Goal: Information Seeking & Learning: Learn about a topic

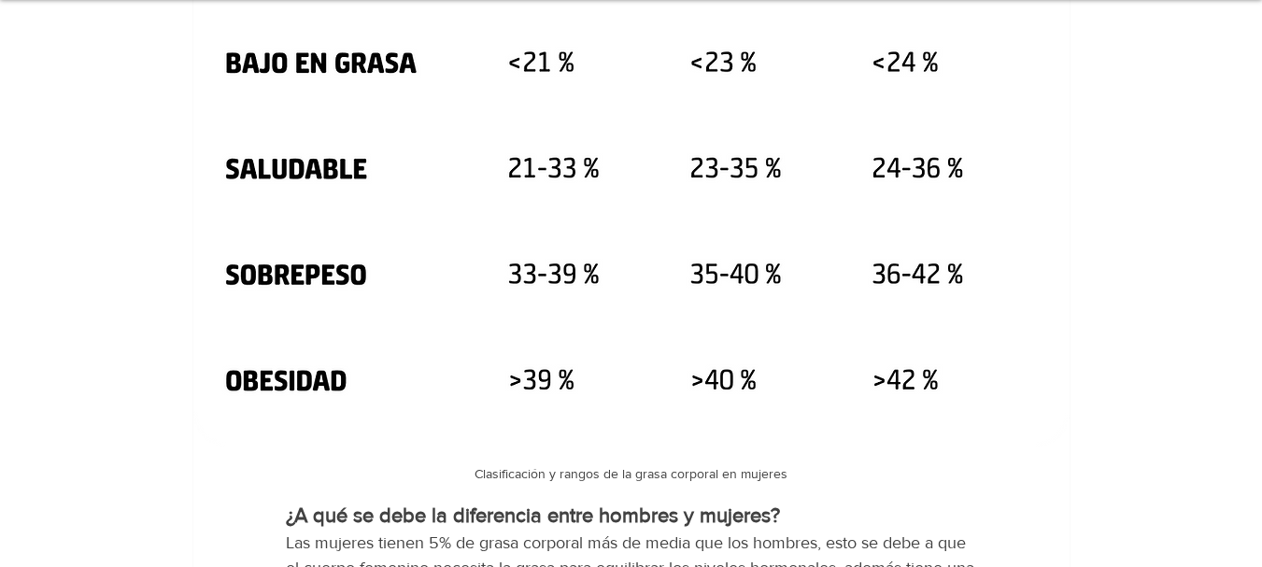
scroll to position [2093, 0]
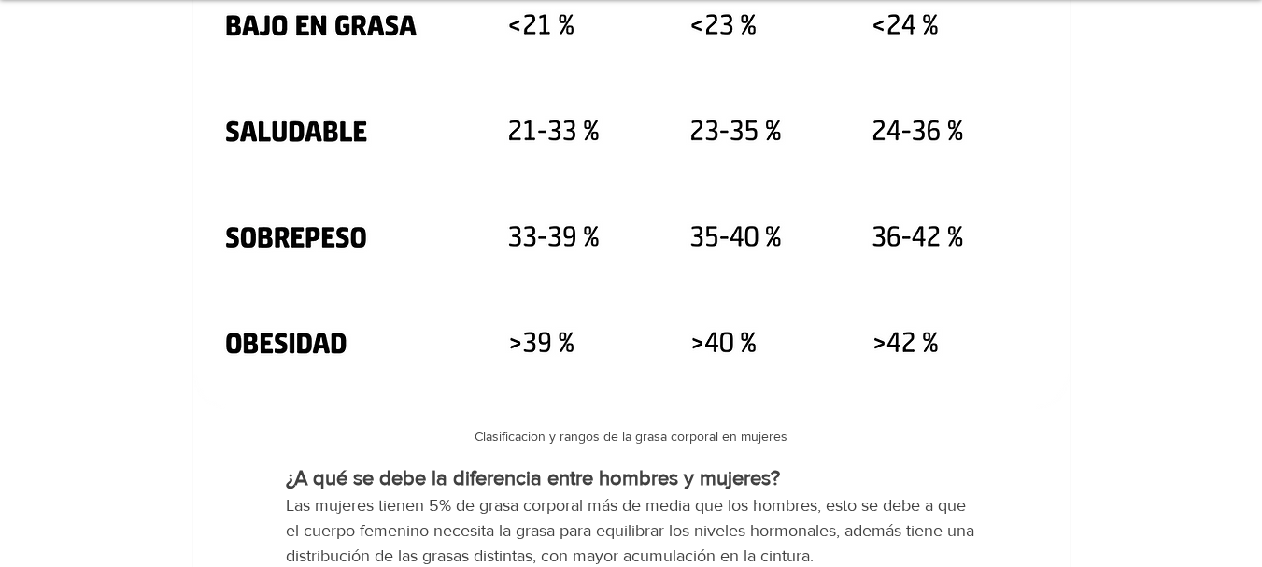
drag, startPoint x: 957, startPoint y: 295, endPoint x: 932, endPoint y: 298, distance: 24.5
click at [930, 298] on img "main content" at bounding box center [631, 32] width 876 height 754
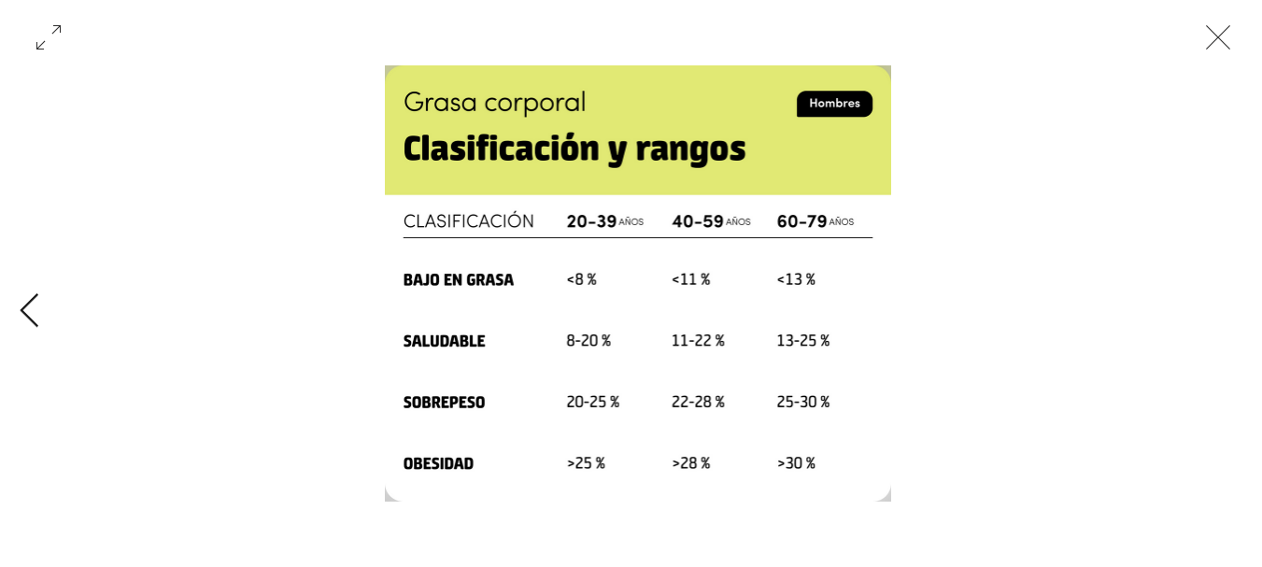
scroll to position [0, 1158]
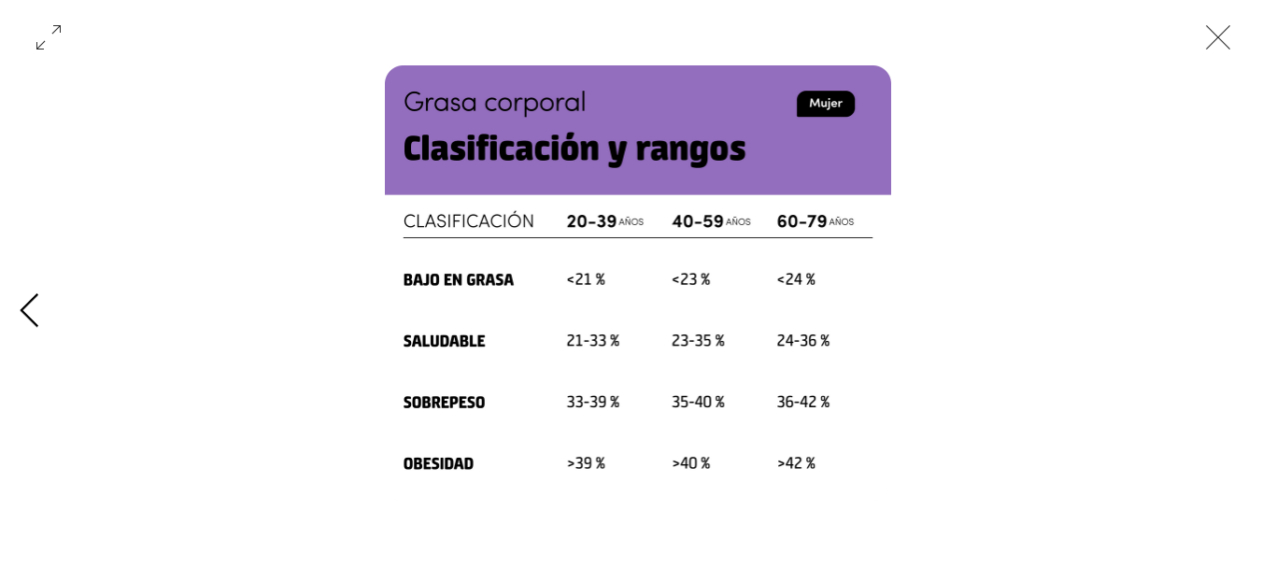
click at [28, 309] on icon "Previous Item" at bounding box center [29, 311] width 21 height 36
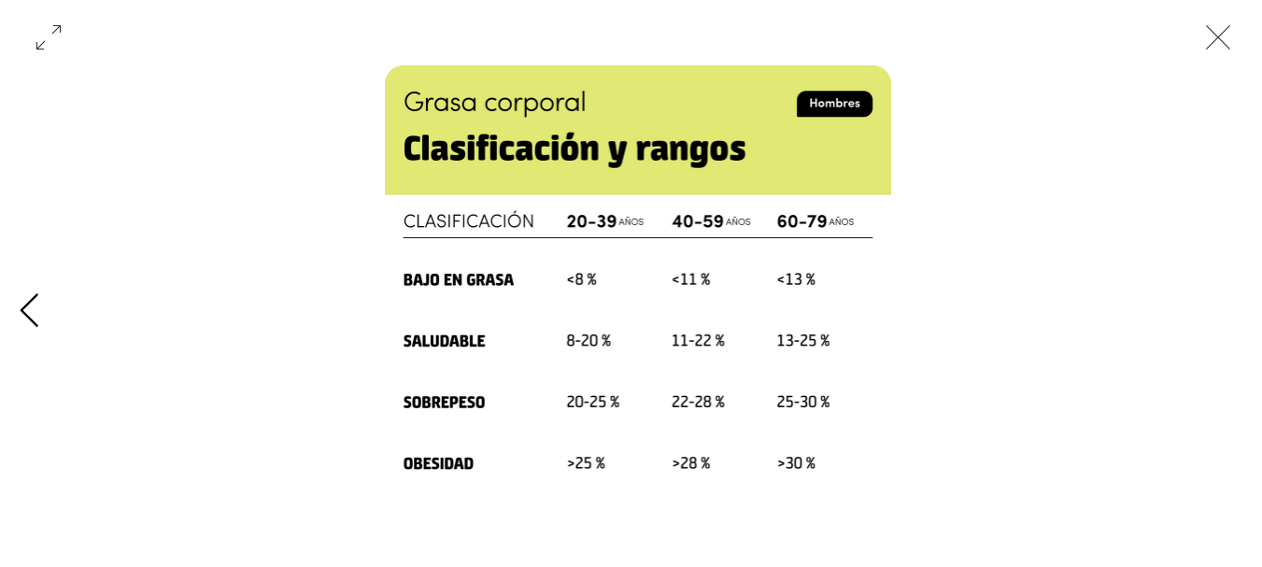
scroll to position [0, 0]
click at [282, 516] on div "Gallery with 2 items" at bounding box center [638, 530] width 1158 height 56
click at [1238, 348] on div "Gallery with 2 items" at bounding box center [638, 311] width 1276 height 492
click at [1235, 307] on div "Gallery with 2 items" at bounding box center [638, 311] width 1276 height 492
click at [1247, 308] on icon "Next Item" at bounding box center [1246, 311] width 21 height 36
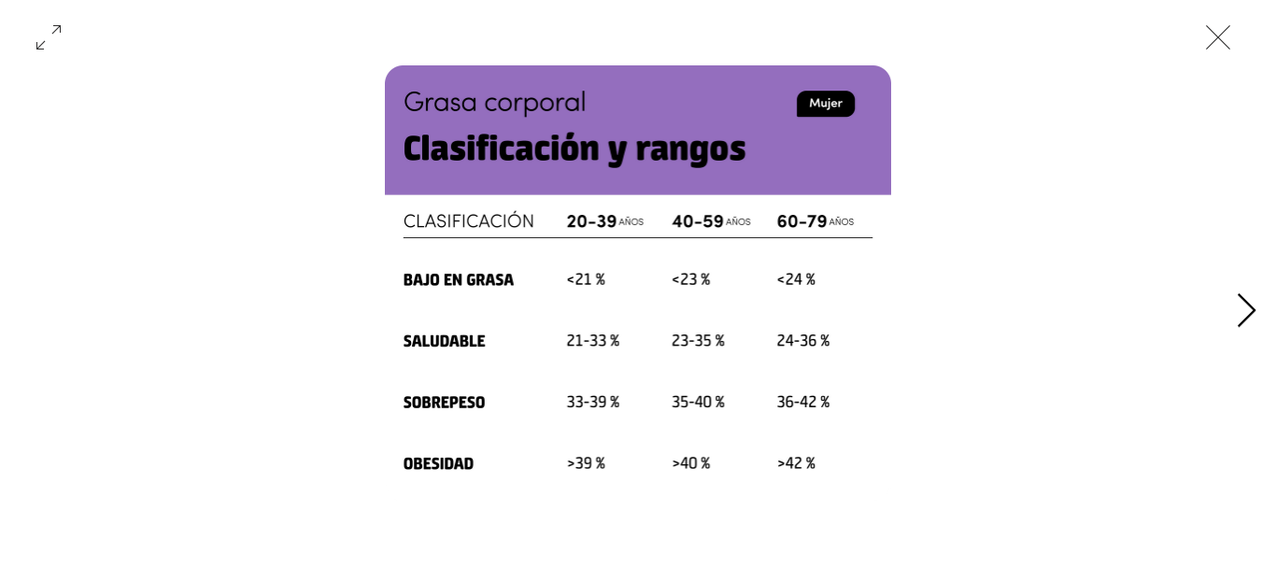
scroll to position [0, 1158]
click at [11, 324] on div "Gallery with 2 items" at bounding box center [638, 311] width 1276 height 492
click at [24, 304] on icon "Previous Item" at bounding box center [29, 311] width 21 height 36
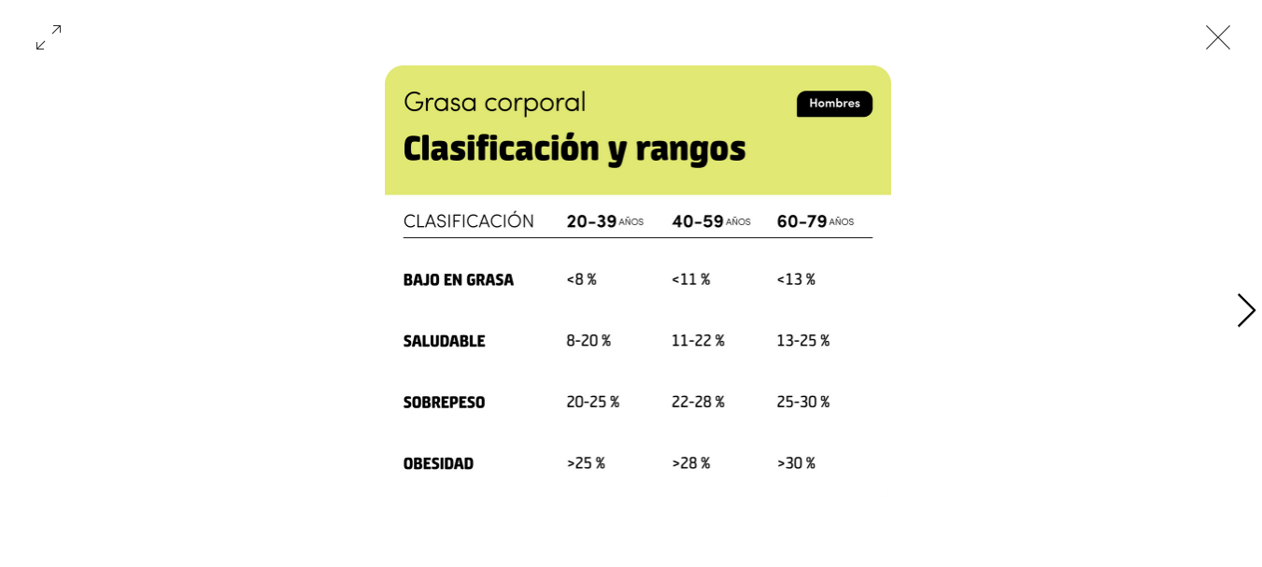
click at [1236, 310] on icon "Next Item" at bounding box center [1246, 311] width 21 height 36
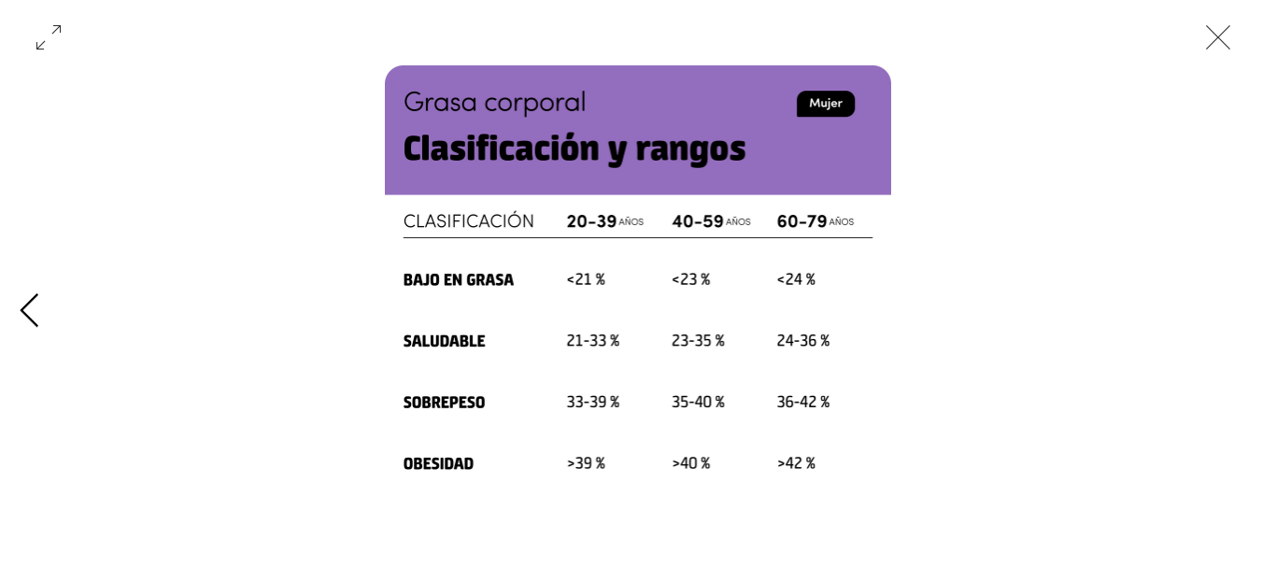
click at [33, 320] on icon "Previous Item" at bounding box center [29, 311] width 21 height 36
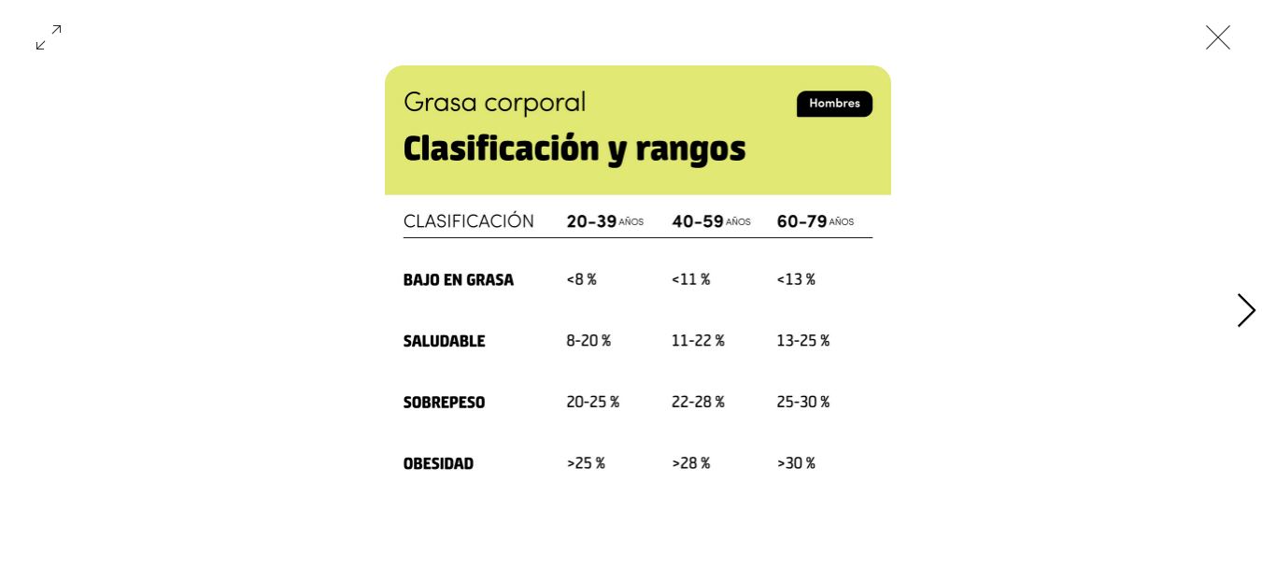
click at [1236, 310] on icon "Next Item" at bounding box center [1246, 311] width 21 height 36
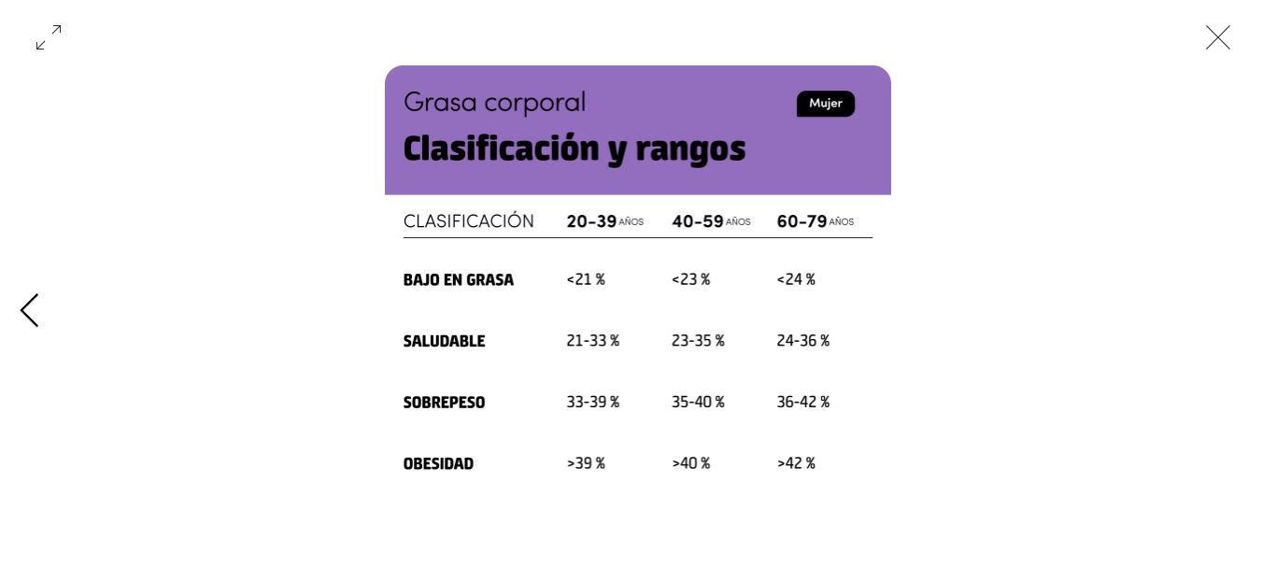
click at [28, 305] on icon "Previous Item" at bounding box center [29, 311] width 21 height 36
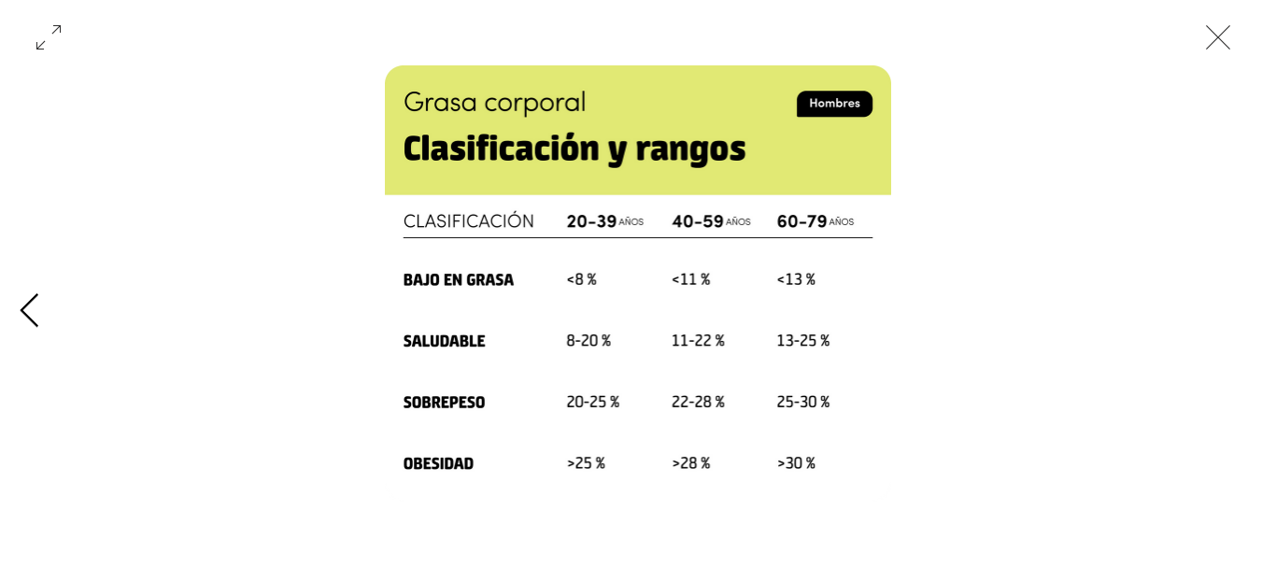
scroll to position [0, 0]
